Goal: Transaction & Acquisition: Purchase product/service

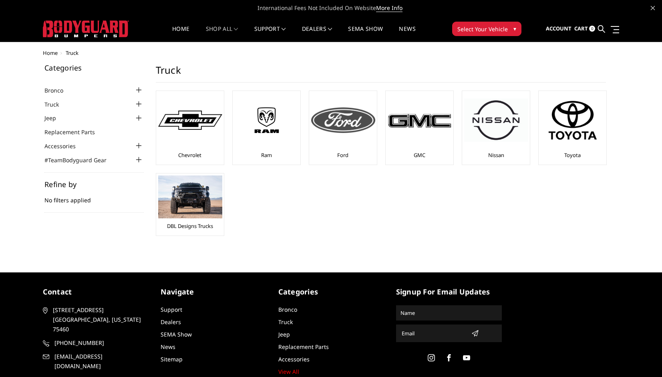
click at [335, 121] on img at bounding box center [343, 120] width 64 height 26
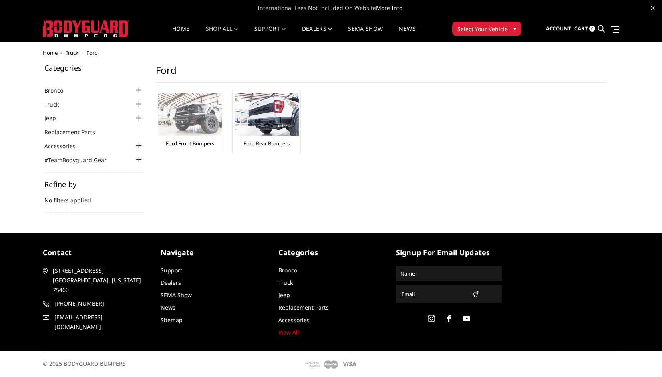
click at [194, 120] on img at bounding box center [190, 114] width 64 height 43
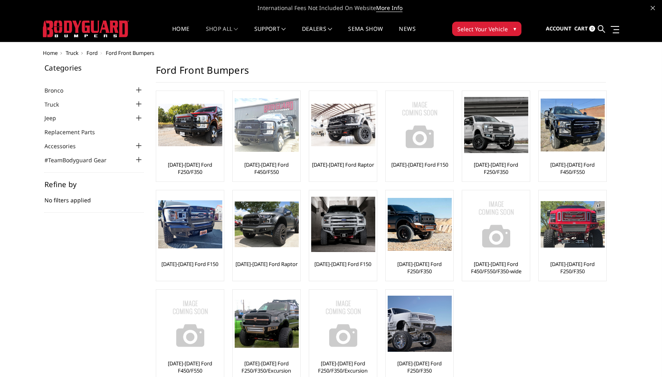
click at [262, 124] on img at bounding box center [267, 125] width 64 height 54
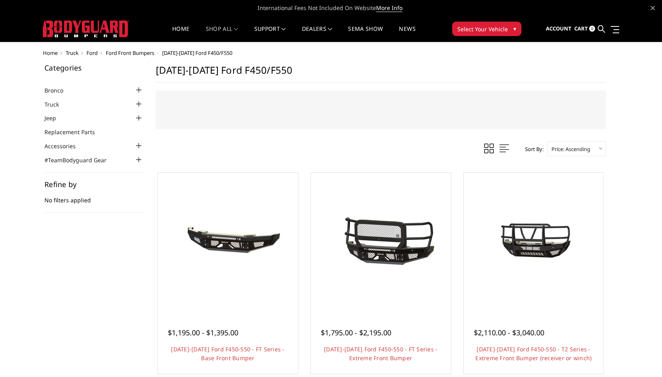
click at [142, 53] on span "Ford Front Bumpers" at bounding box center [130, 52] width 48 height 7
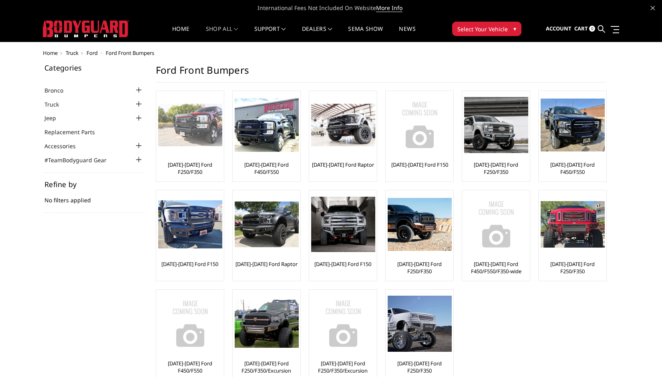
click at [181, 137] on img at bounding box center [190, 125] width 64 height 43
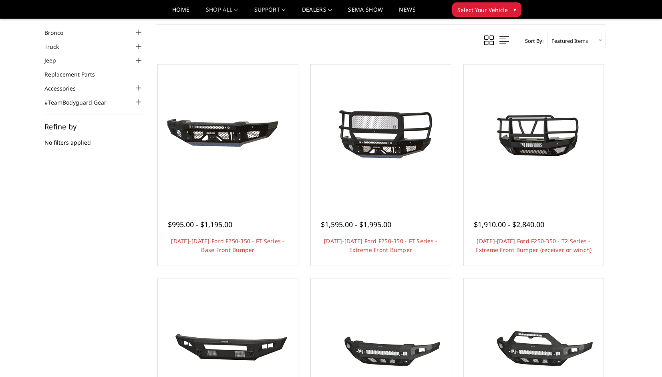
scroll to position [33, 0]
